Goal: Task Accomplishment & Management: Manage account settings

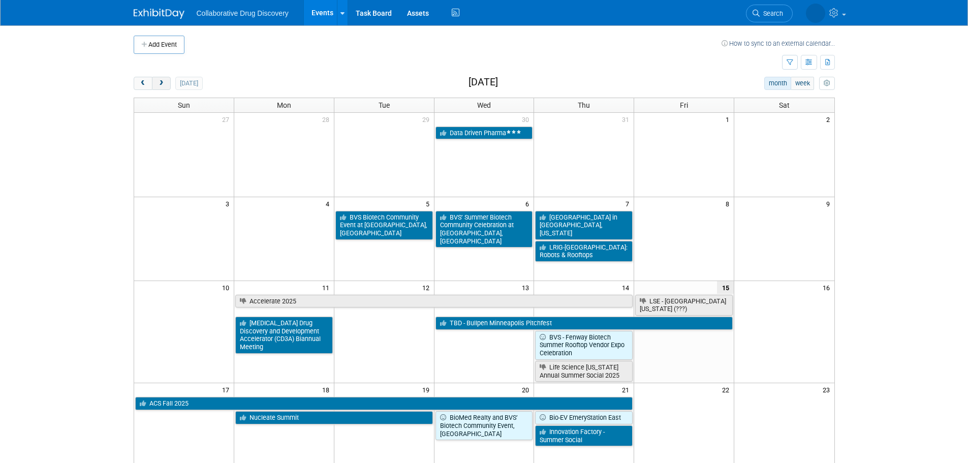
click at [164, 84] on span "next" at bounding box center [162, 83] width 8 height 7
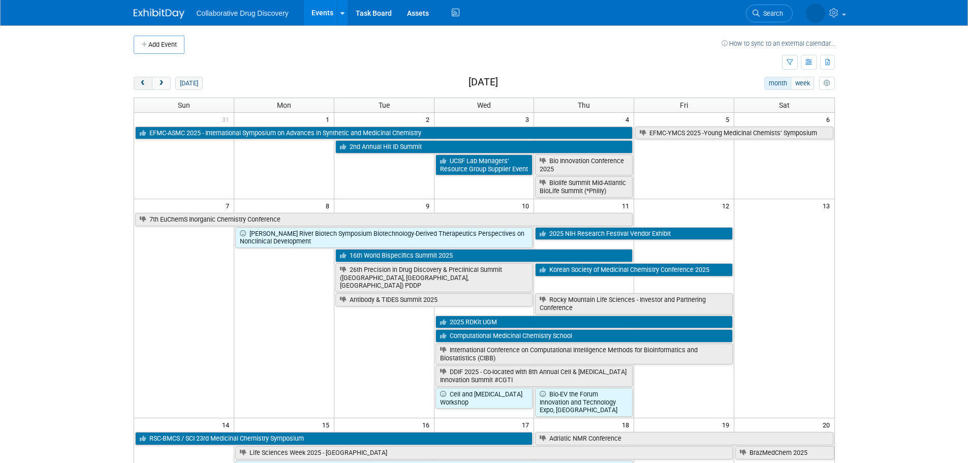
click at [150, 85] on button "prev" at bounding box center [143, 83] width 19 height 13
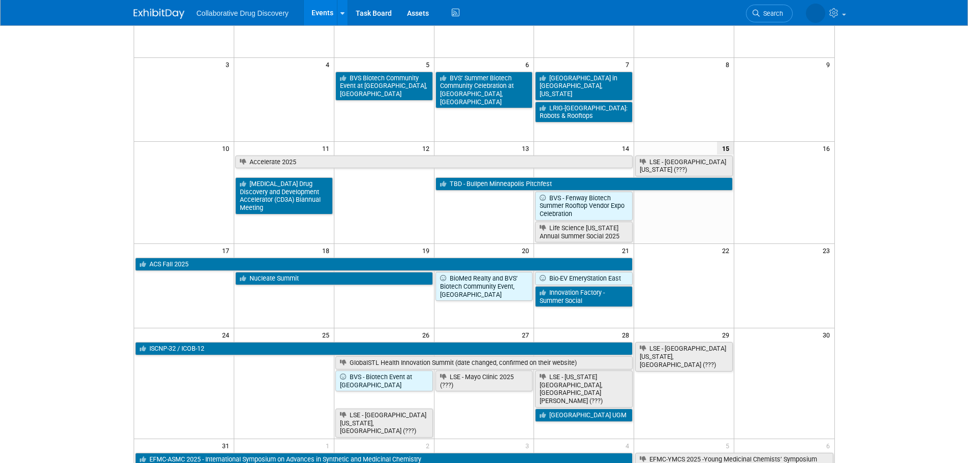
scroll to position [51, 0]
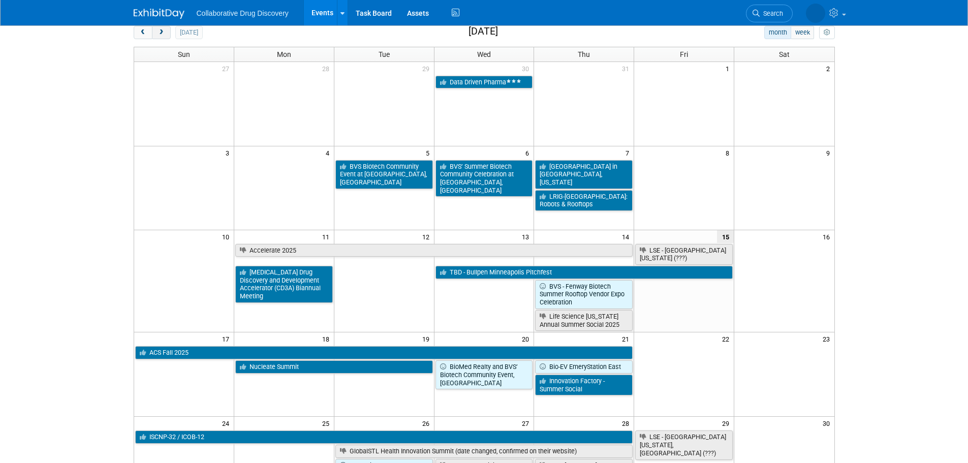
click at [162, 34] on span "next" at bounding box center [162, 32] width 8 height 7
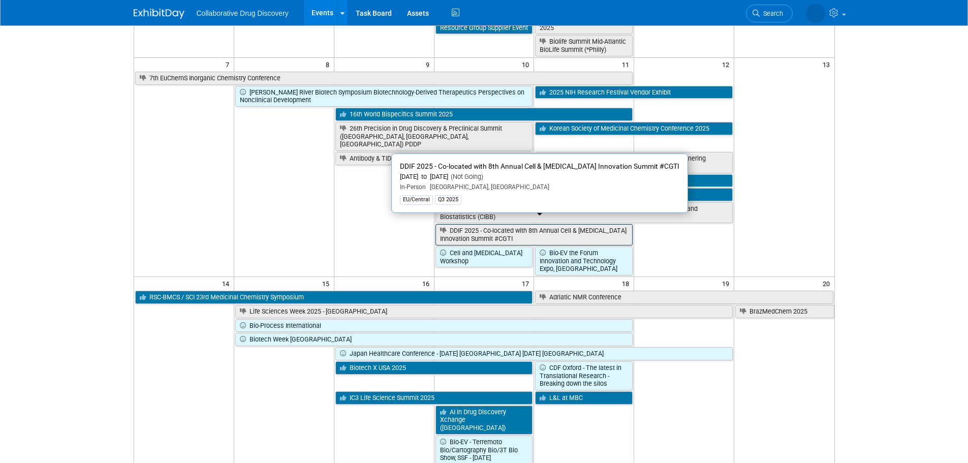
scroll to position [152, 0]
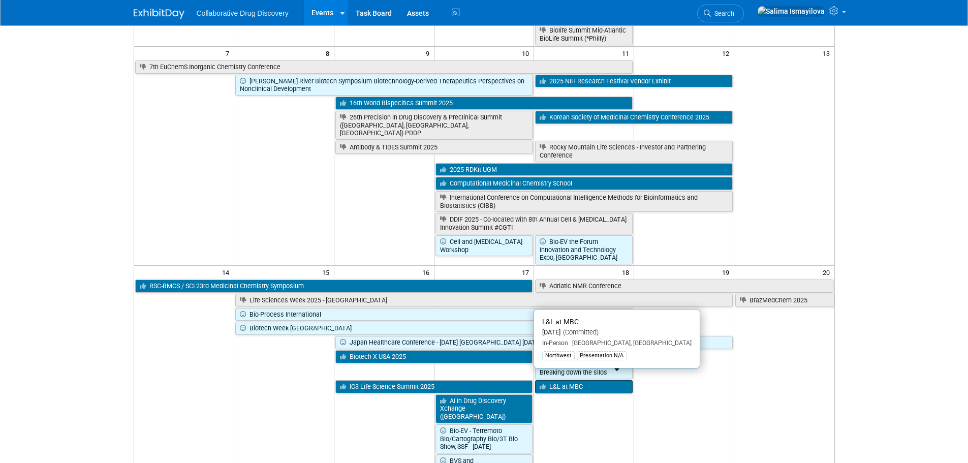
click at [565, 381] on link "L&L at MBC" at bounding box center [584, 386] width 98 height 13
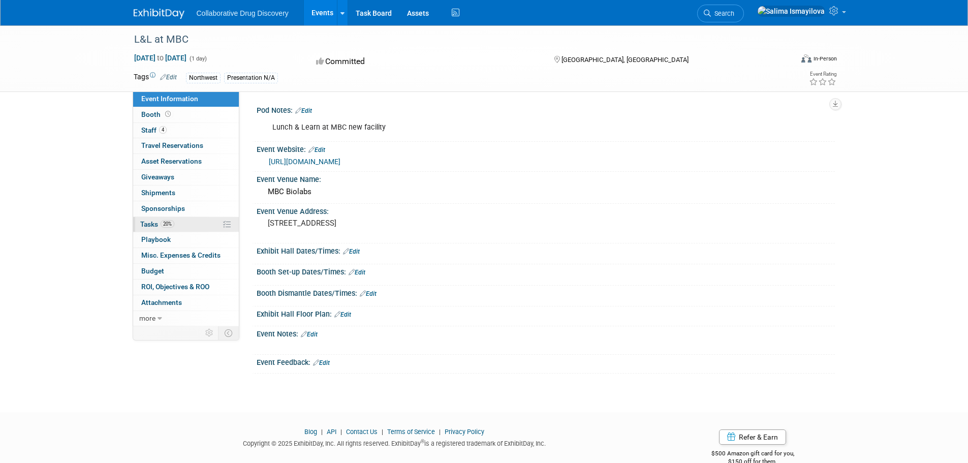
click at [158, 225] on span "Tasks 20%" at bounding box center [157, 224] width 34 height 8
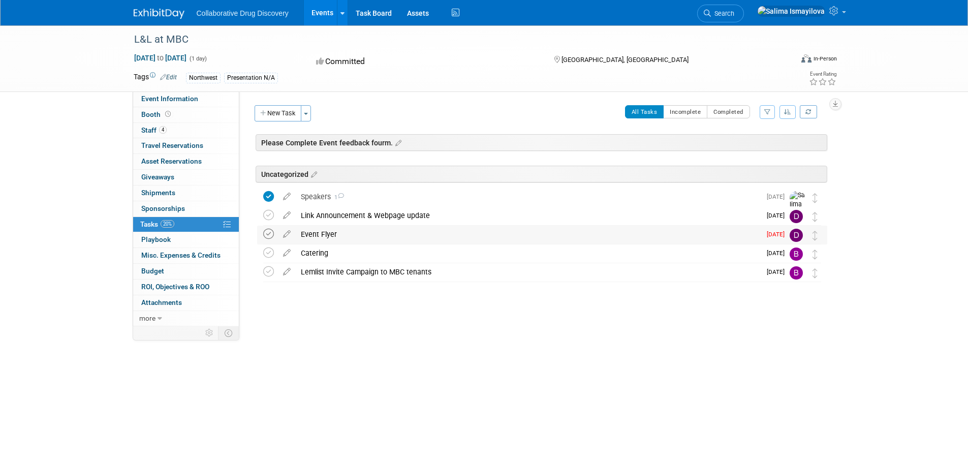
click at [268, 232] on icon at bounding box center [268, 234] width 11 height 11
click at [268, 255] on icon at bounding box center [268, 253] width 11 height 11
click at [269, 272] on icon at bounding box center [268, 271] width 11 height 11
